Goal: Browse casually

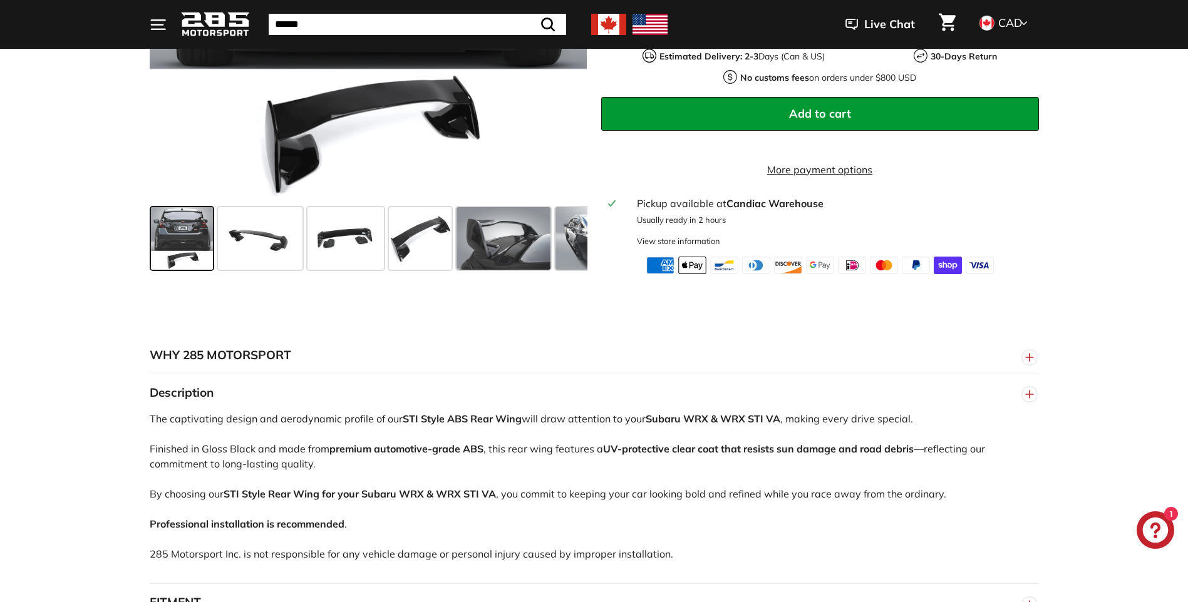
scroll to position [501, 0]
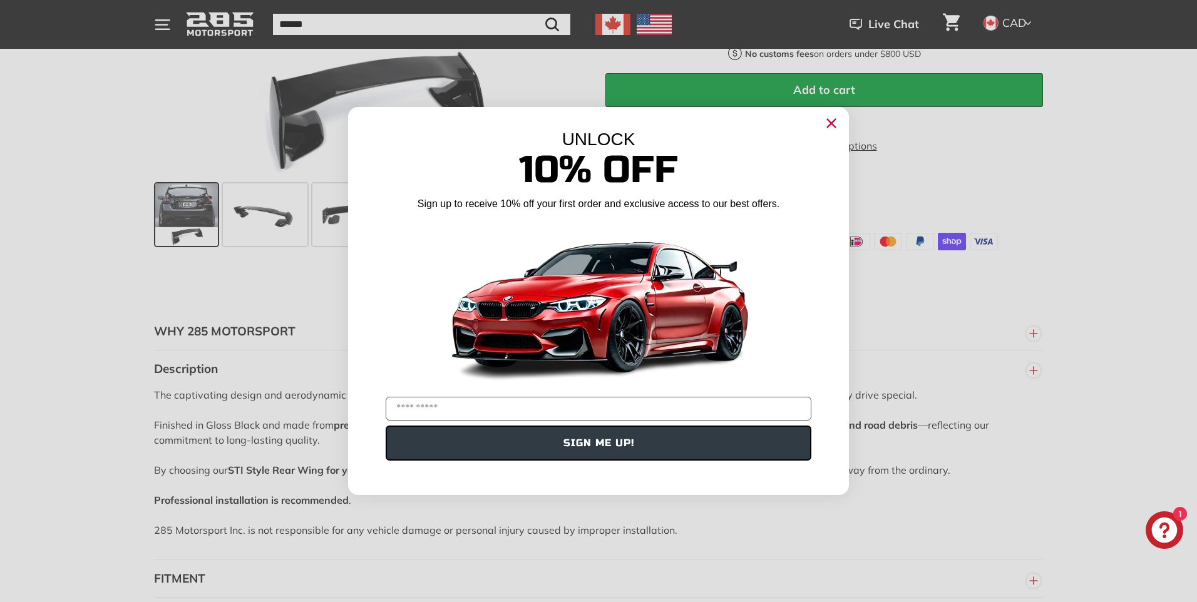
click at [833, 115] on circle "Close dialog" at bounding box center [831, 123] width 19 height 19
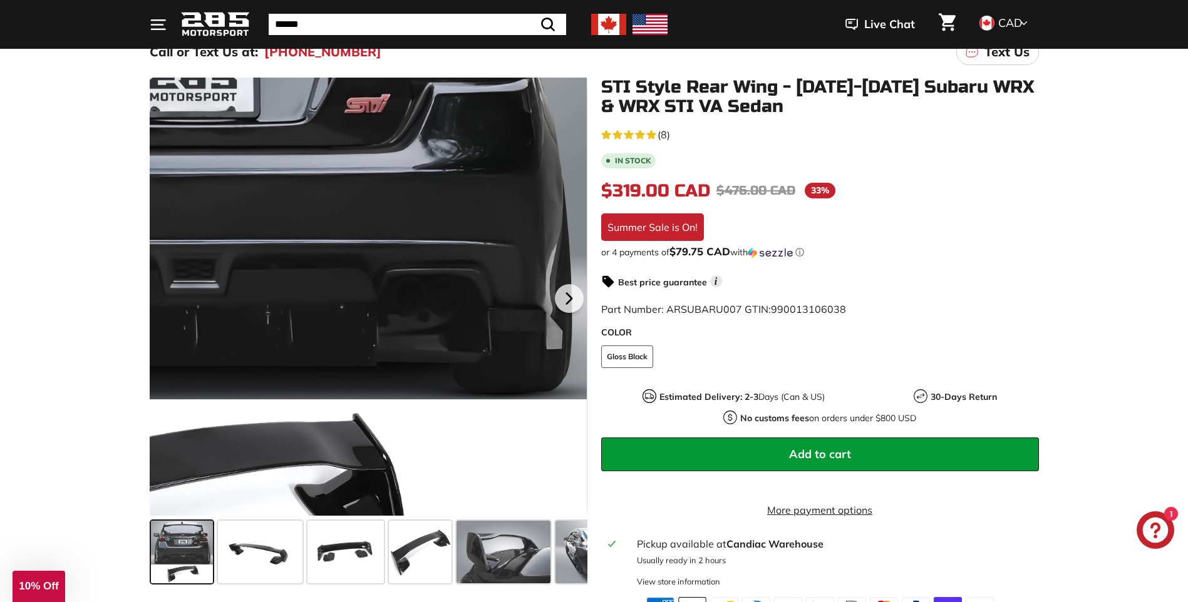
scroll to position [125, 0]
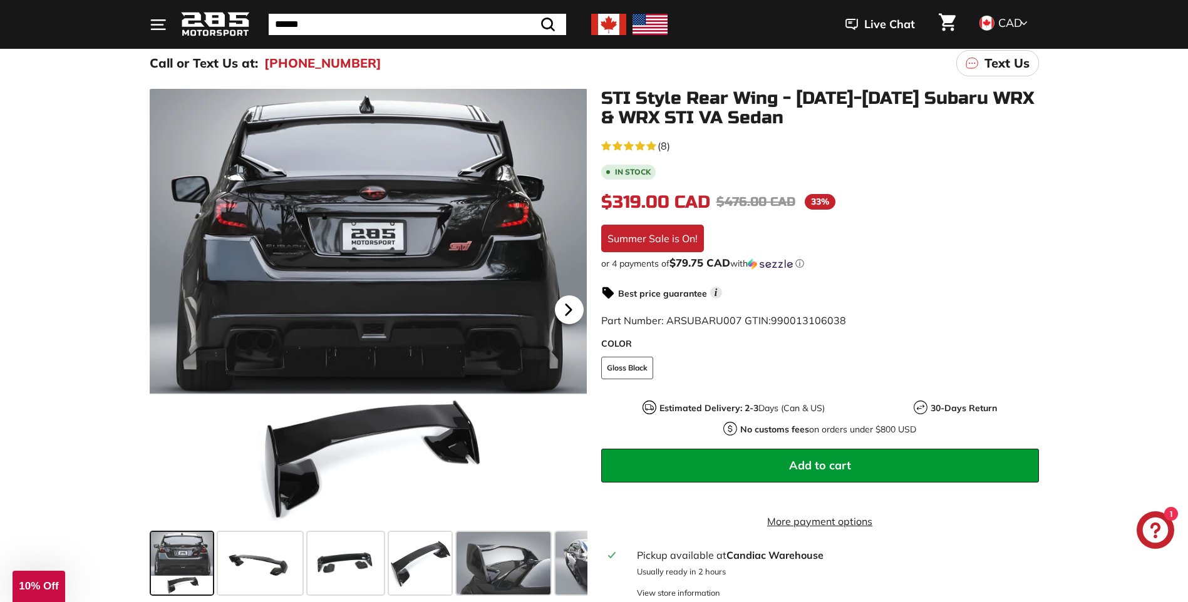
click at [571, 308] on icon at bounding box center [568, 310] width 29 height 29
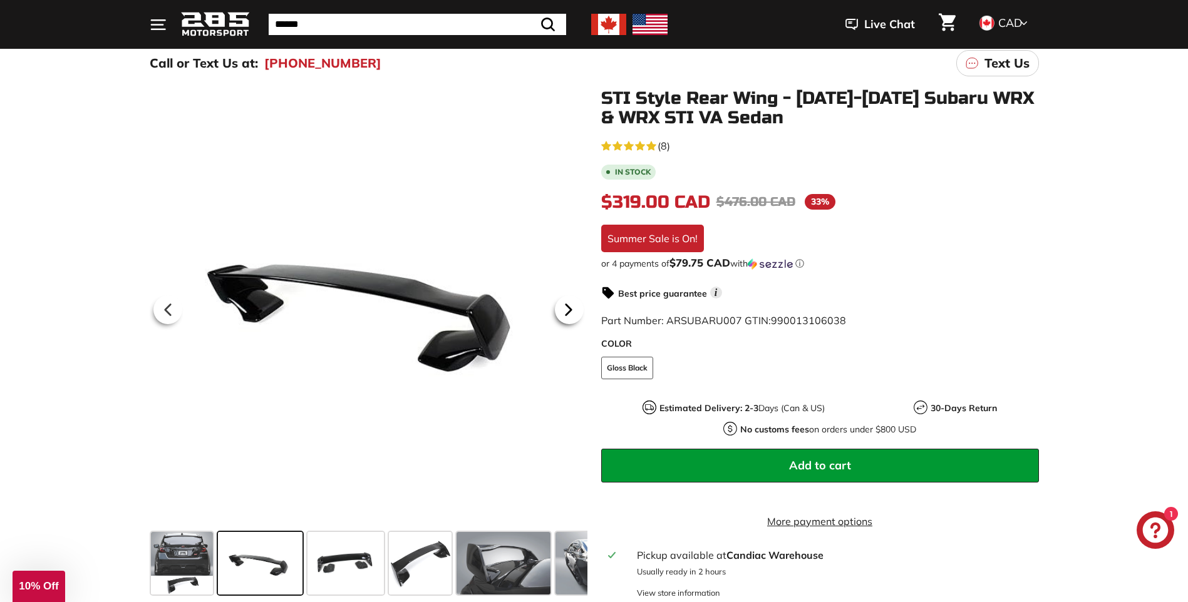
click at [571, 308] on icon at bounding box center [568, 310] width 29 height 29
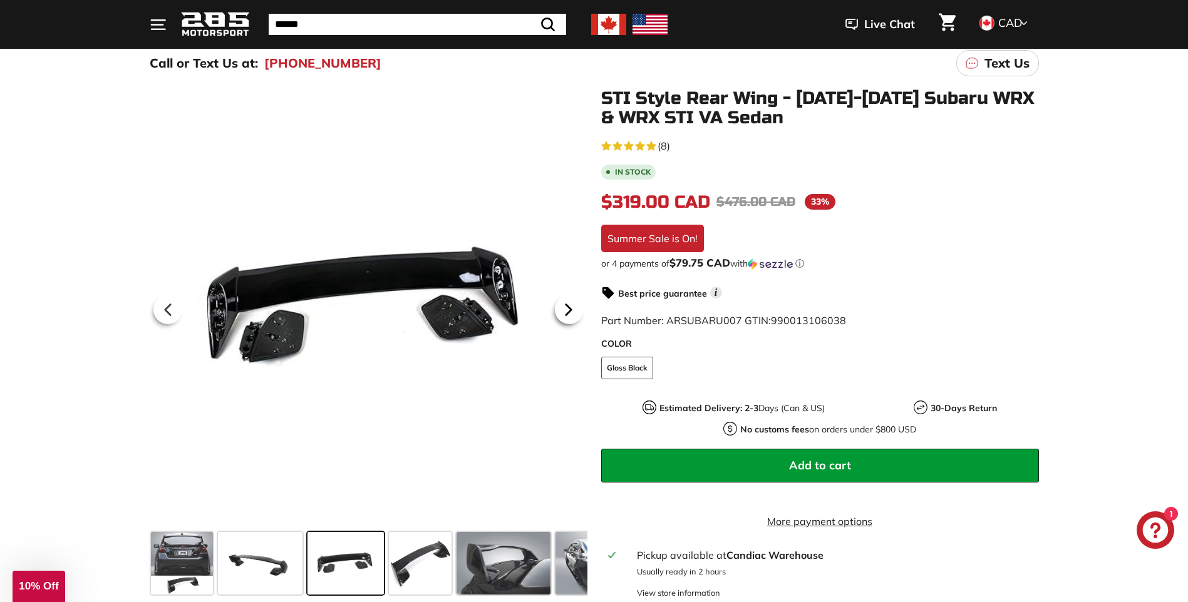
click at [571, 308] on icon at bounding box center [568, 310] width 29 height 29
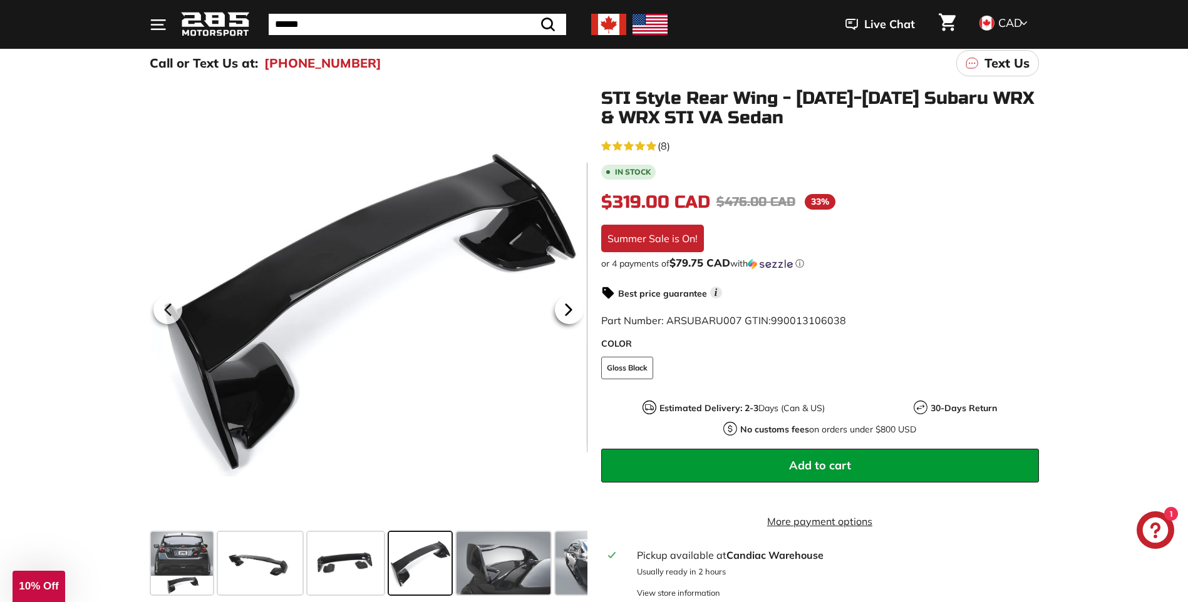
click at [571, 308] on icon at bounding box center [568, 310] width 29 height 29
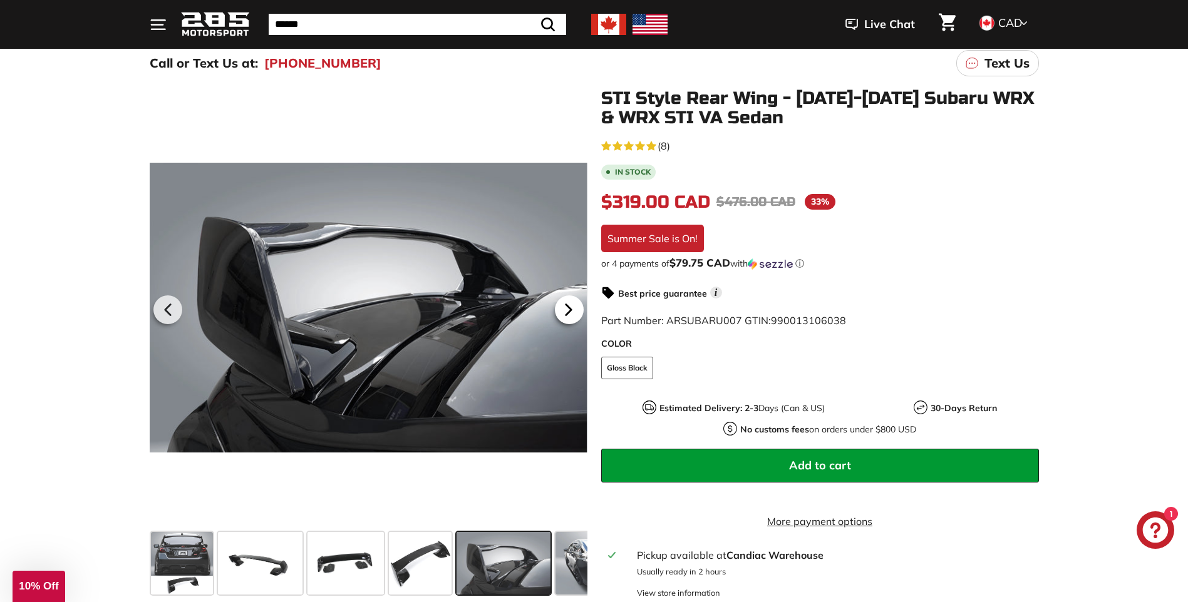
click at [571, 308] on icon at bounding box center [568, 310] width 29 height 29
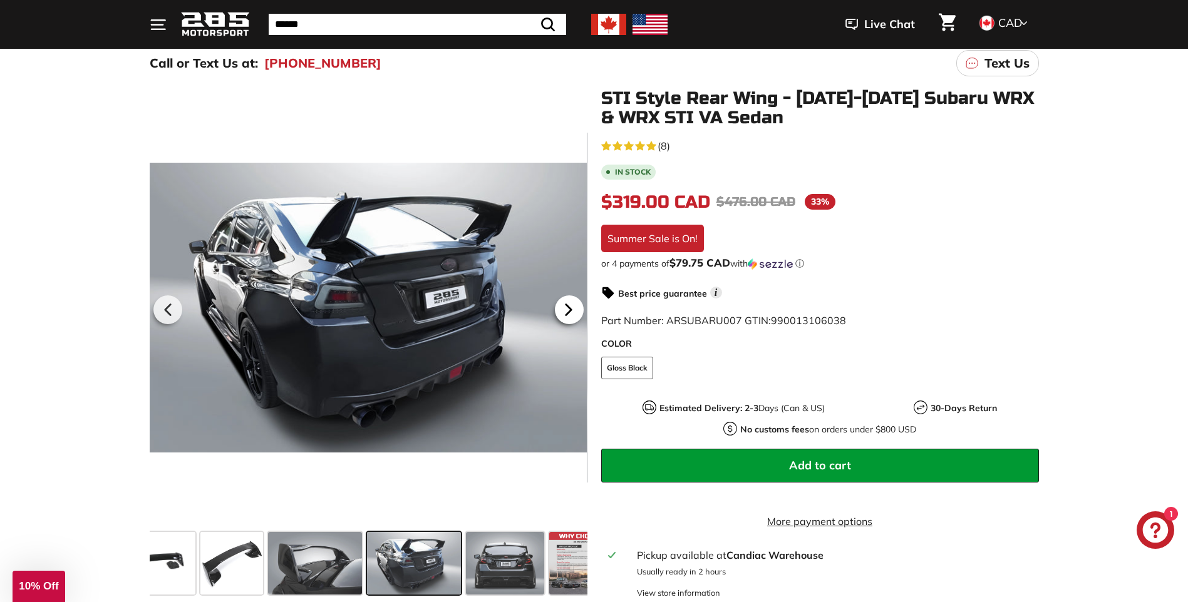
scroll to position [0, 215]
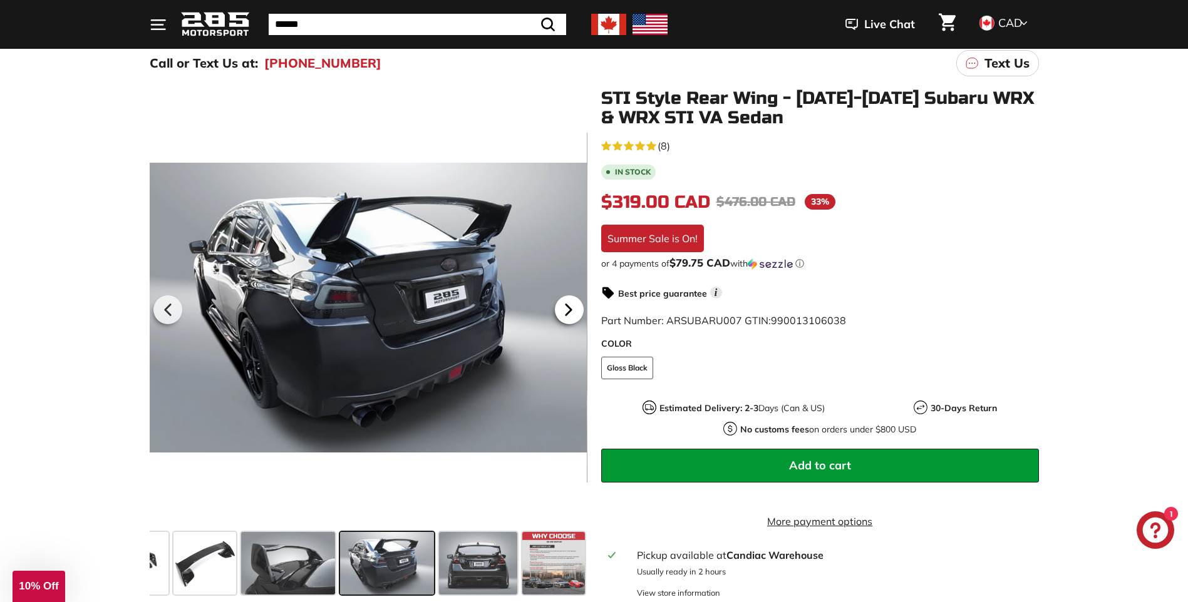
click at [571, 308] on icon at bounding box center [568, 310] width 29 height 29
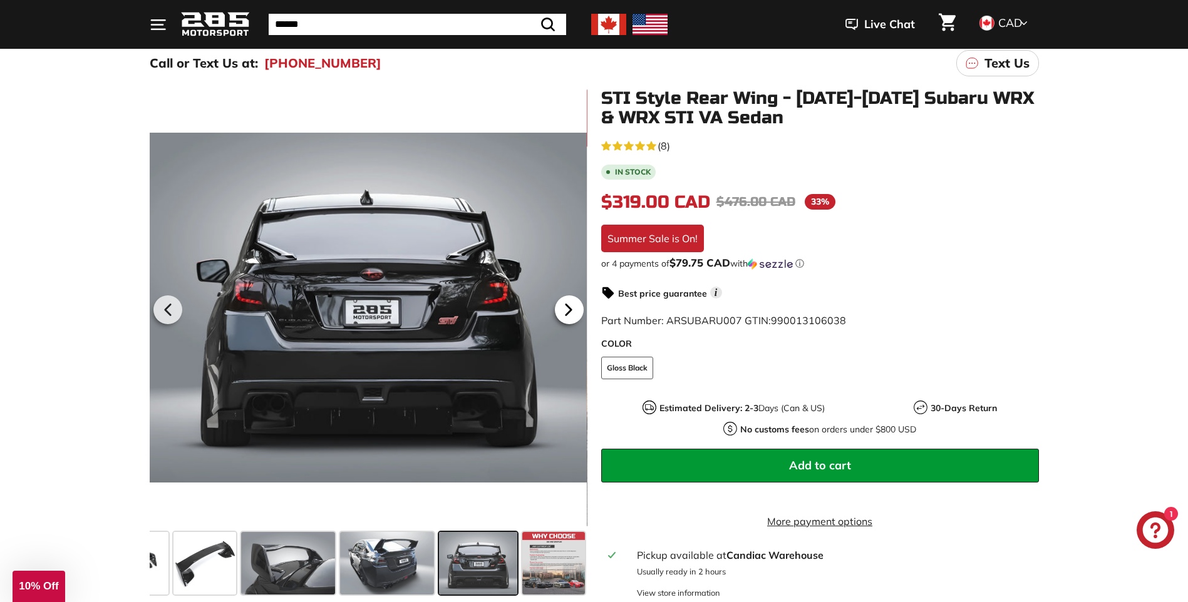
click at [571, 308] on icon at bounding box center [568, 310] width 29 height 29
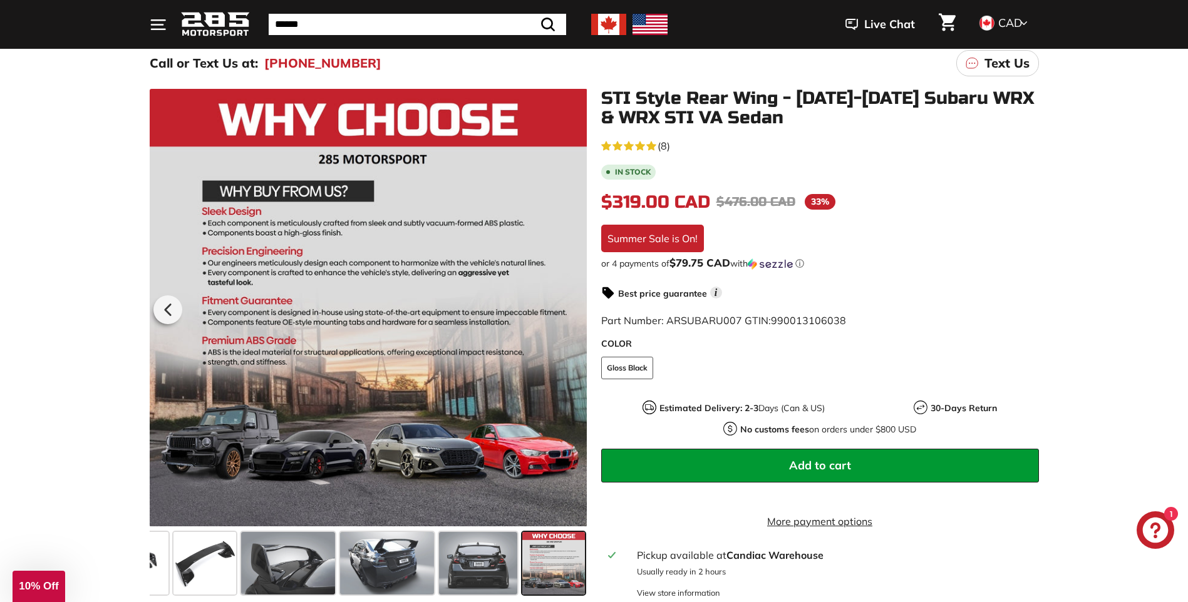
click at [571, 308] on div at bounding box center [368, 308] width 438 height 438
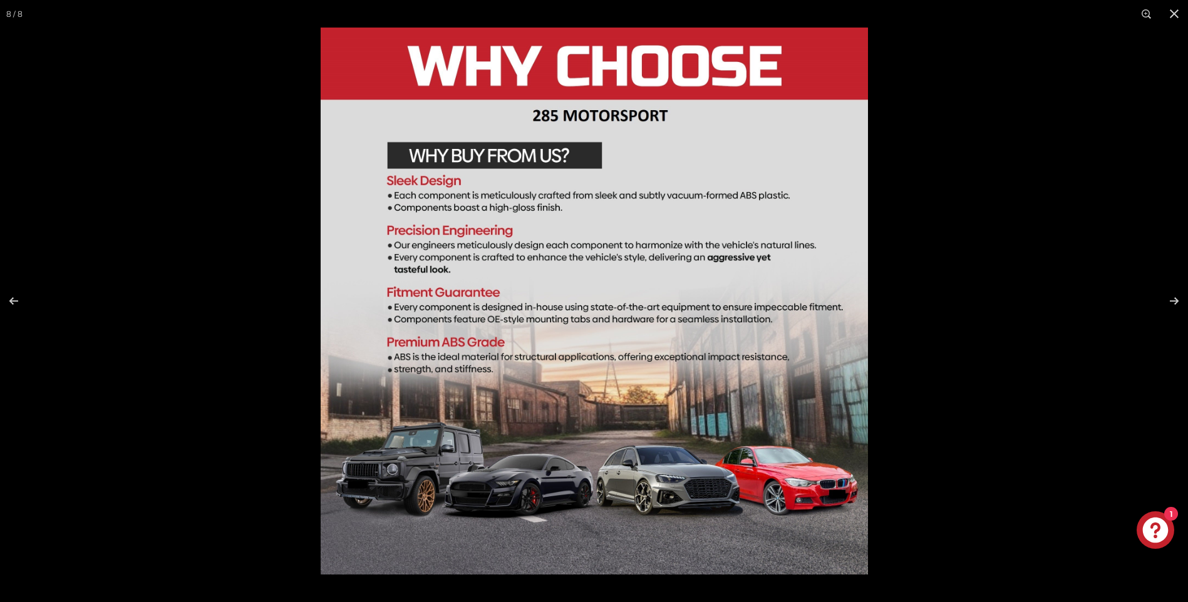
click at [1080, 303] on div at bounding box center [915, 329] width 1188 height 602
